Goal: Check status: Check status

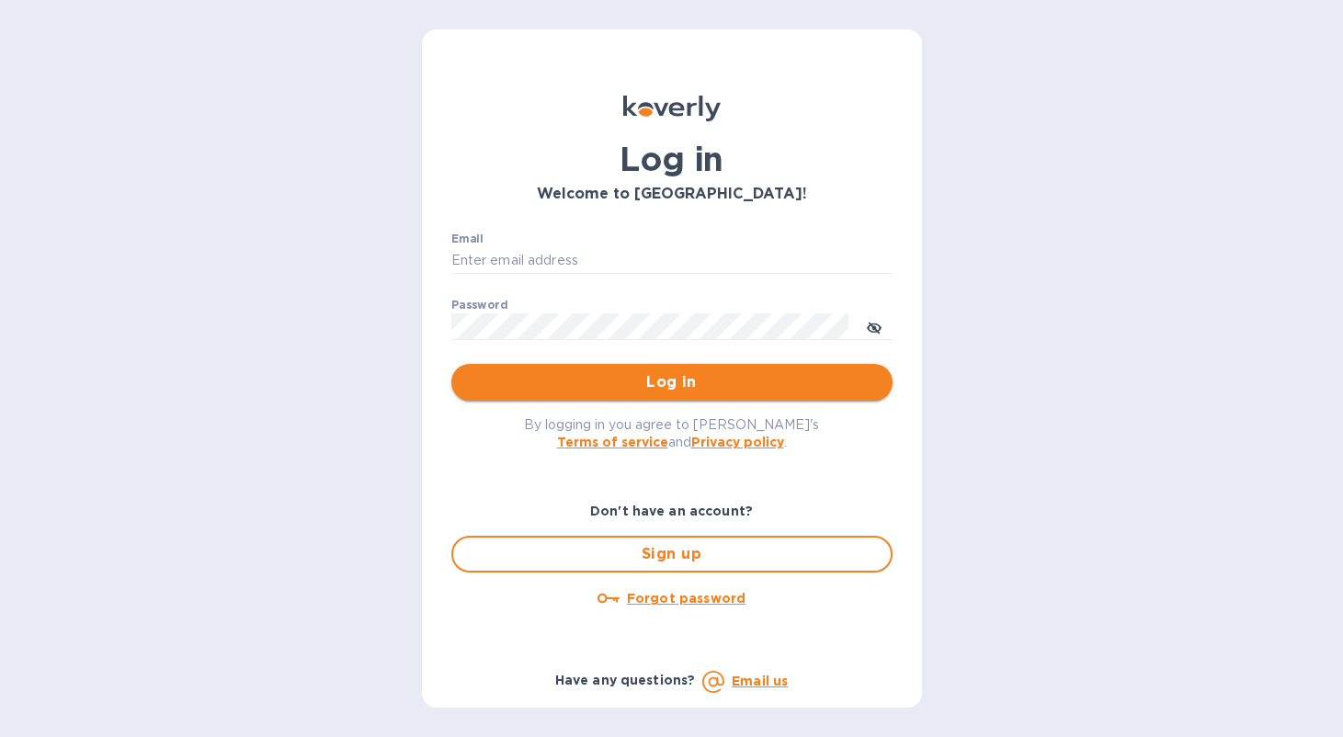
type input "[PERSON_NAME][EMAIL_ADDRESS][DOMAIN_NAME]"
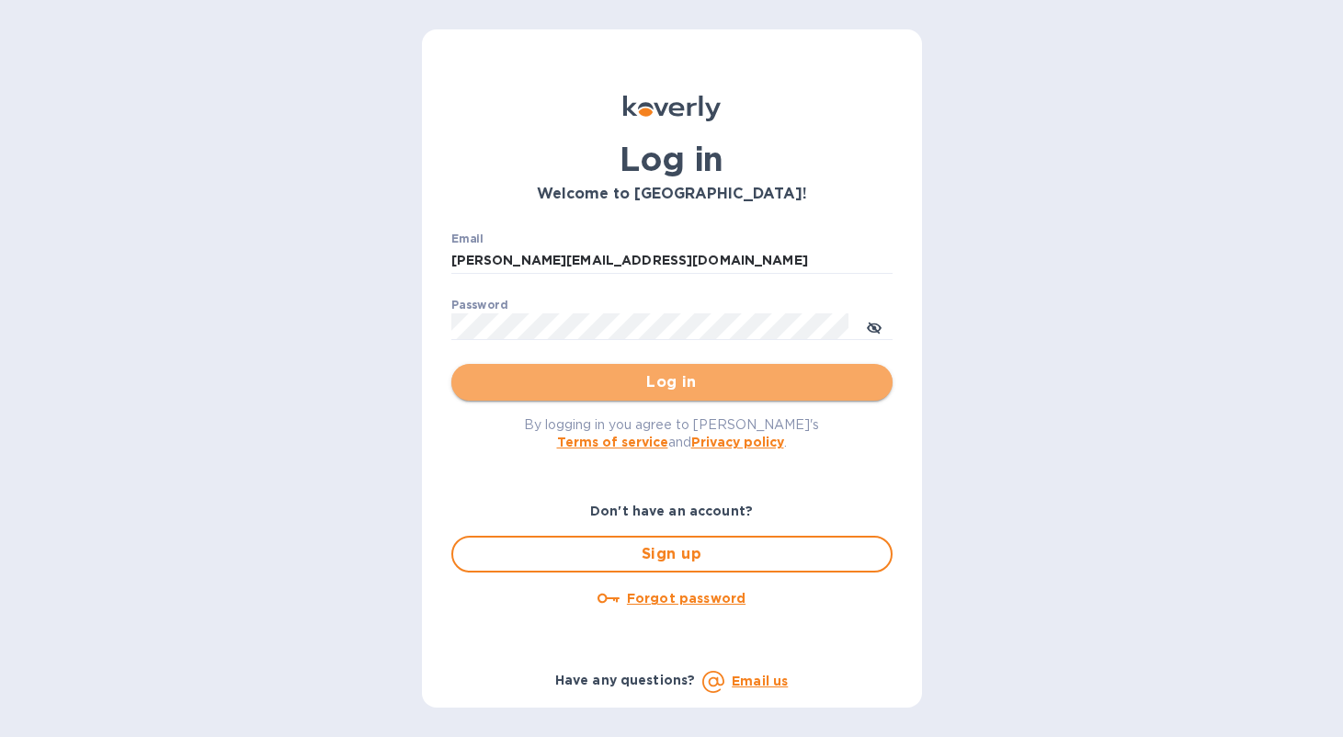
click at [636, 387] on span "Log in" at bounding box center [672, 382] width 412 height 22
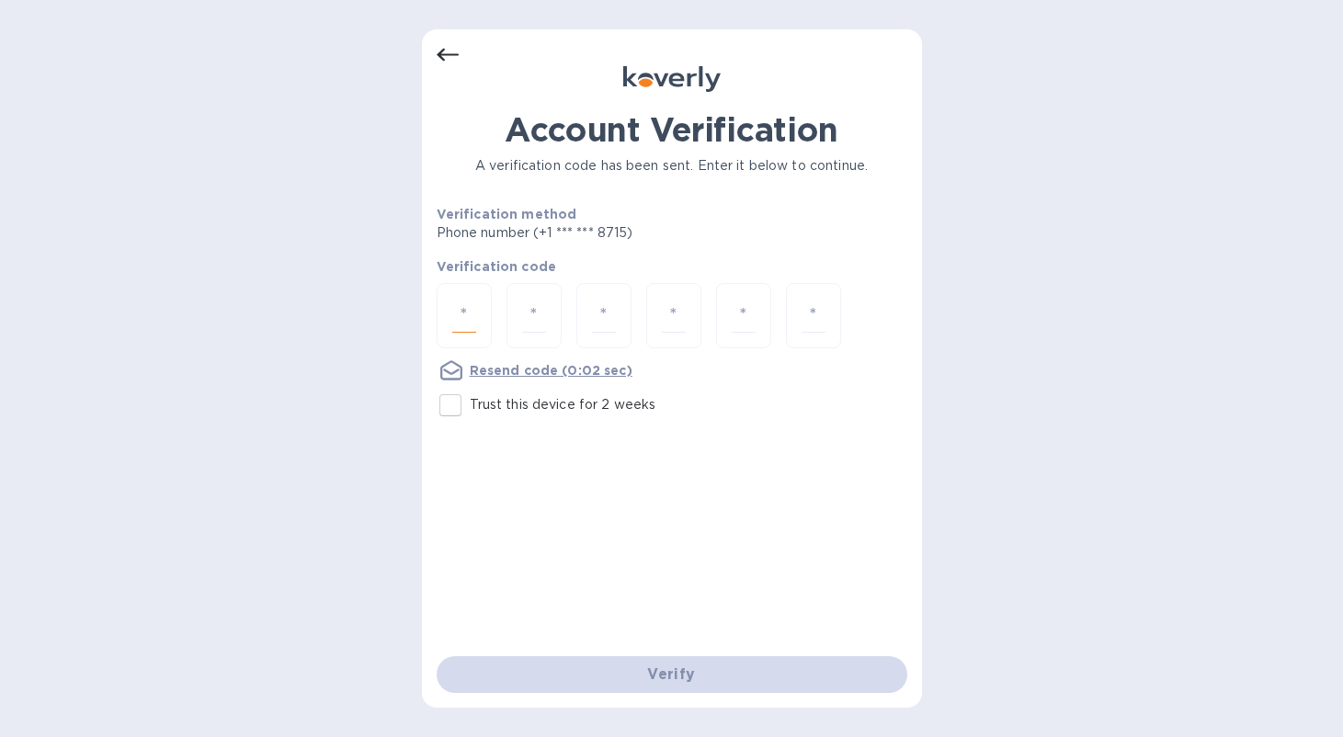
click at [459, 315] on input "number" at bounding box center [464, 316] width 24 height 34
type input "8"
type input "7"
type input "8"
type input "2"
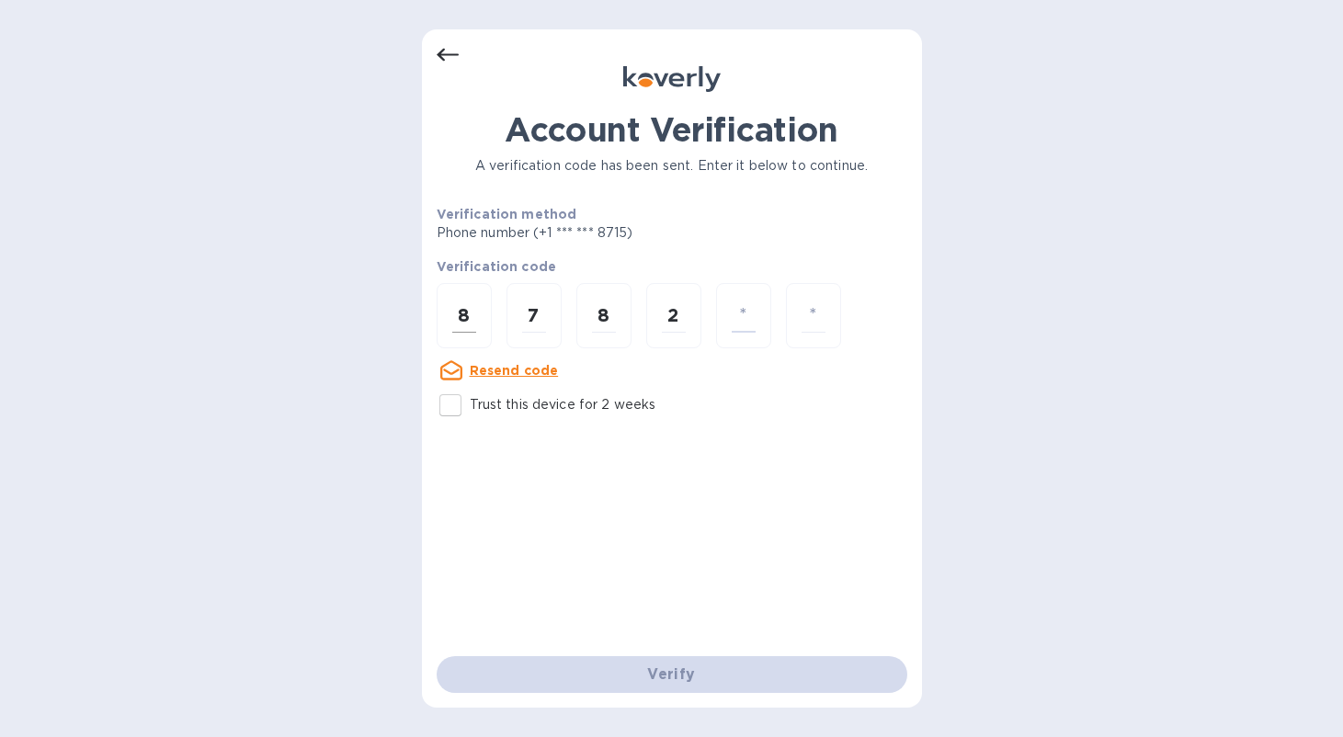
type input "9"
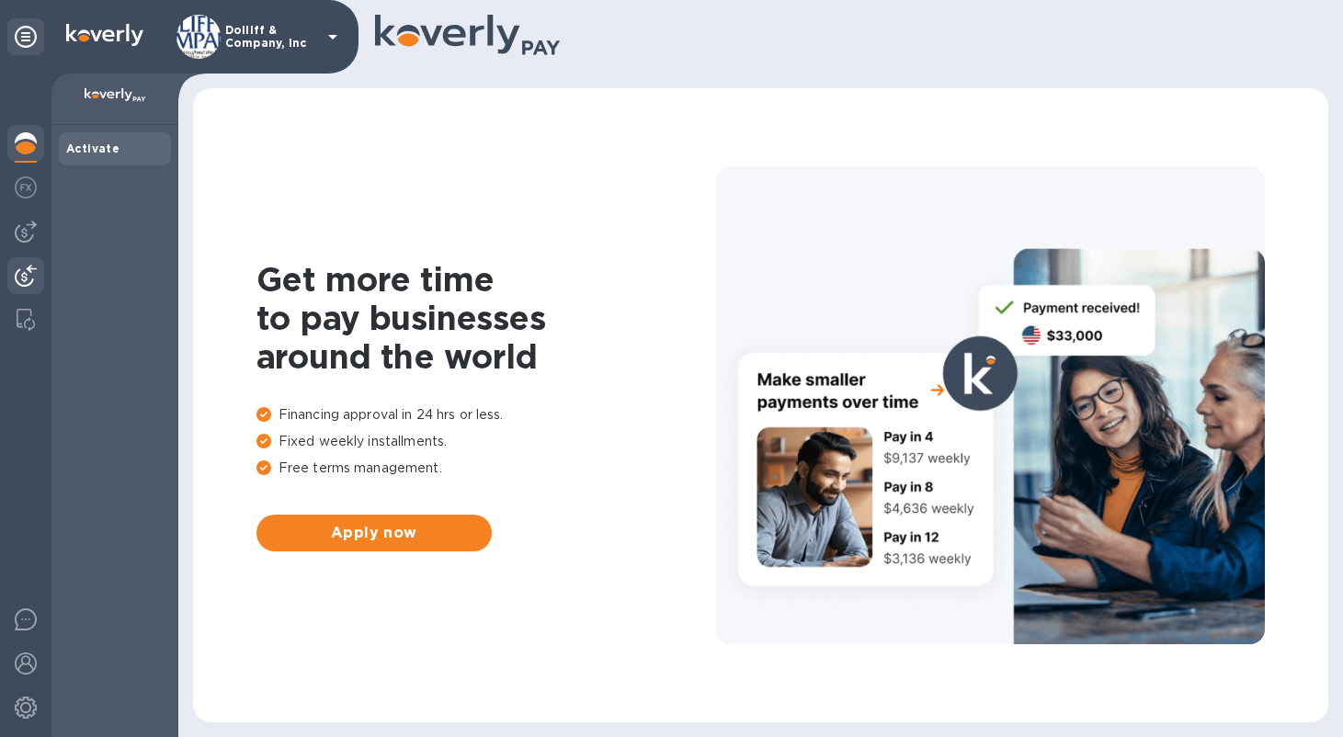
click at [15, 277] on img at bounding box center [26, 276] width 22 height 22
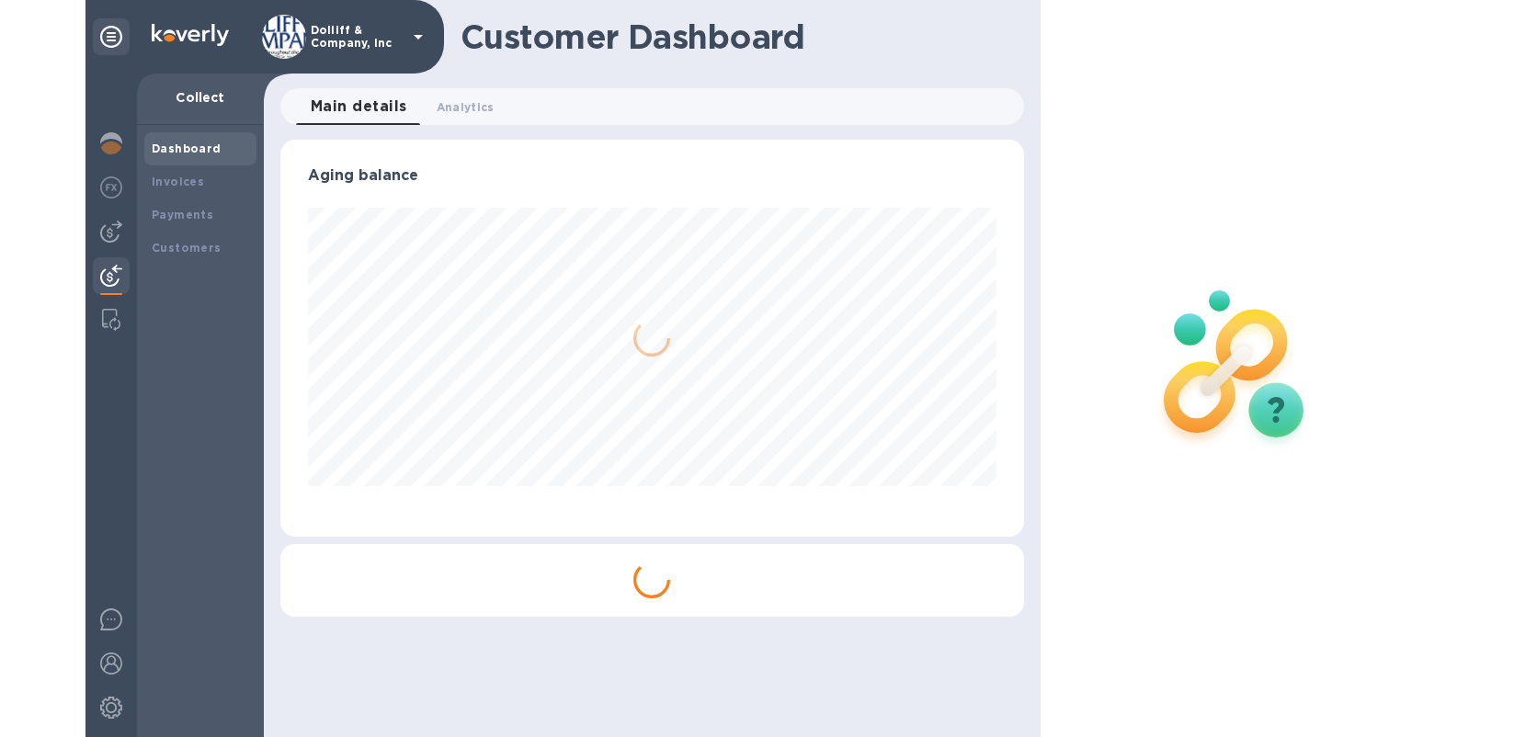
scroll to position [397, 743]
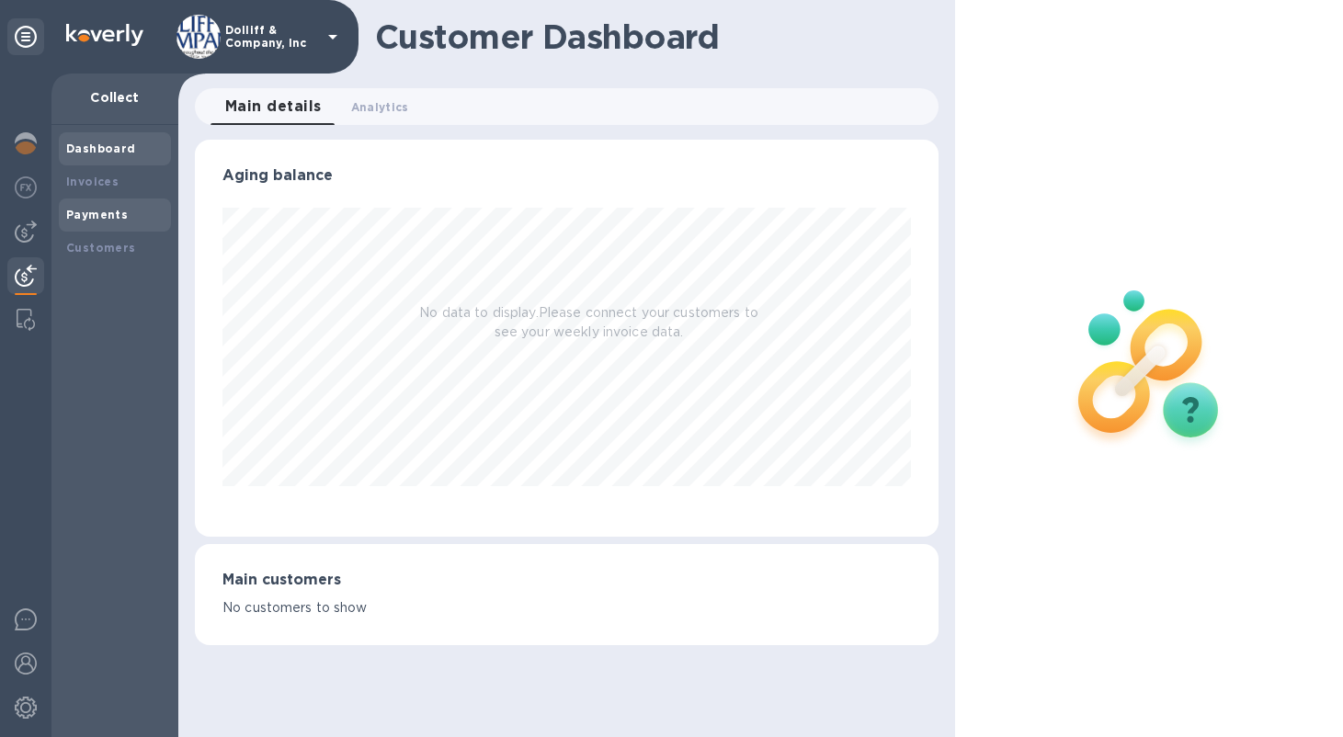
click at [77, 212] on b "Payments" at bounding box center [97, 215] width 62 height 14
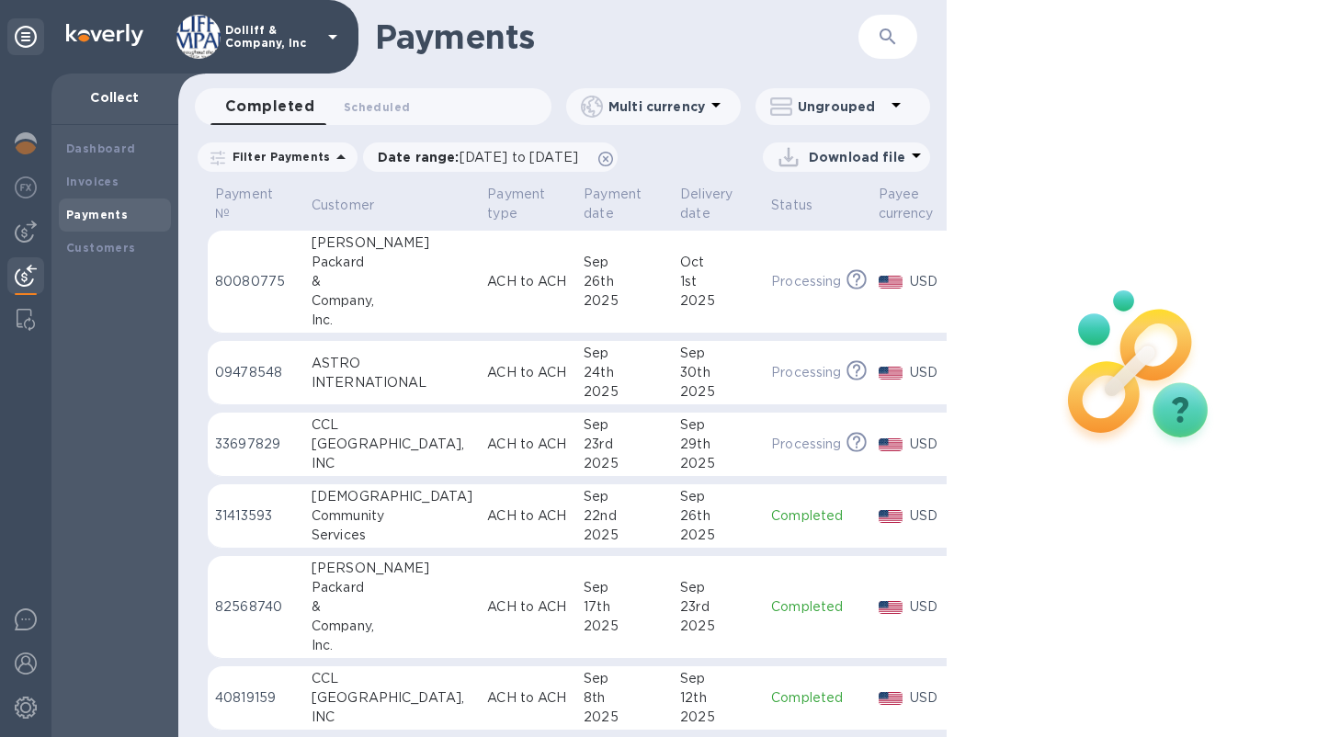
click at [1202, 32] on div at bounding box center [1139, 368] width 384 height 737
click at [764, 453] on td "Processing This payment is under compliance review, which may take up to 3 busi…" at bounding box center [817, 445] width 107 height 64
